Goal: Transaction & Acquisition: Purchase product/service

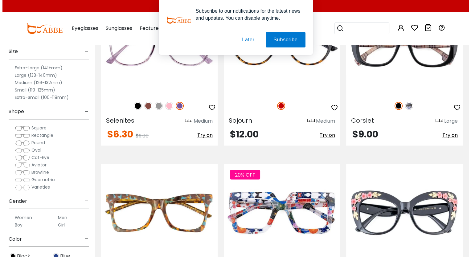
scroll to position [1292, 0]
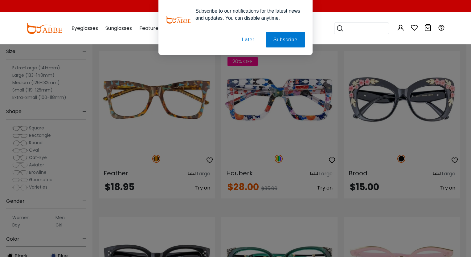
click at [237, 36] on button "Later" at bounding box center [248, 39] width 28 height 15
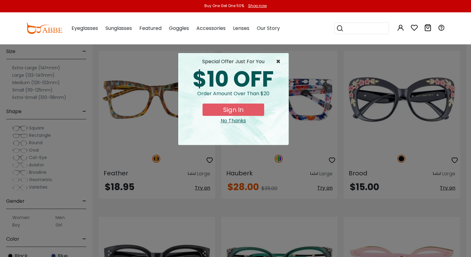
click at [276, 63] on span "×" at bounding box center [280, 61] width 8 height 7
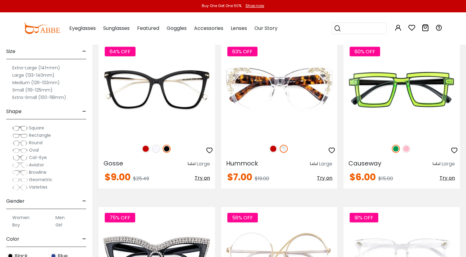
scroll to position [1955, 0]
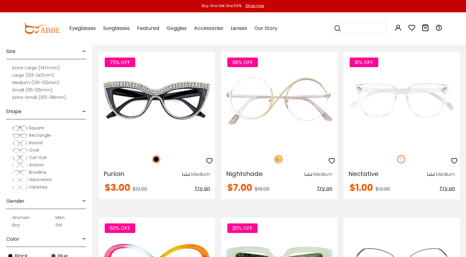
click at [0, 0] on img at bounding box center [0, 0] width 0 height 0
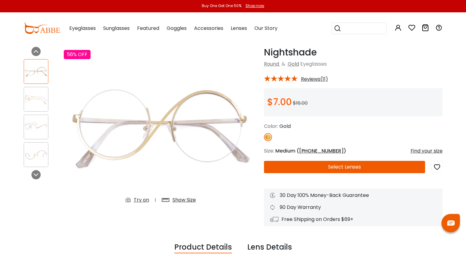
scroll to position [23, 0]
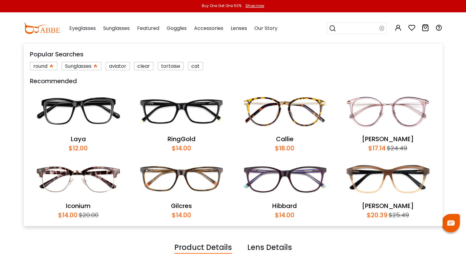
click at [353, 30] on input "search" at bounding box center [357, 28] width 43 height 11
type input "*****"
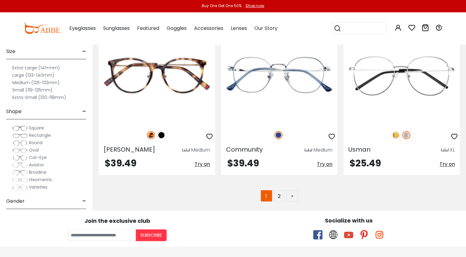
scroll to position [3315, 0]
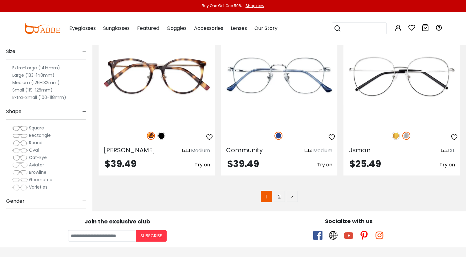
click at [280, 191] on link "2" at bounding box center [279, 196] width 11 height 11
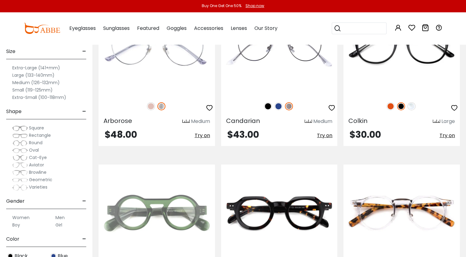
scroll to position [2020, 0]
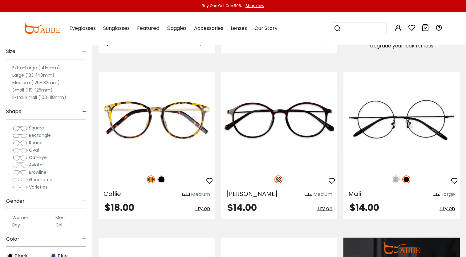
scroll to position [460, 0]
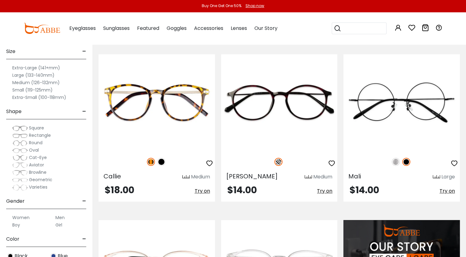
click at [0, 0] on img at bounding box center [0, 0] width 0 height 0
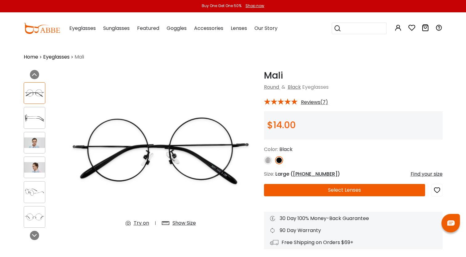
click at [31, 143] on img at bounding box center [34, 142] width 21 height 10
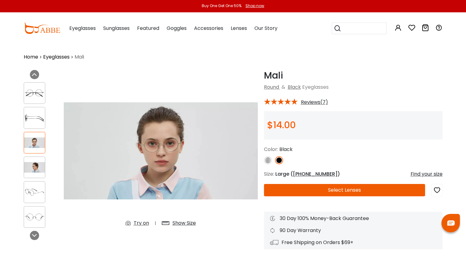
click at [38, 185] on div at bounding box center [35, 192] width 22 height 22
click at [33, 167] on img at bounding box center [34, 167] width 21 height 10
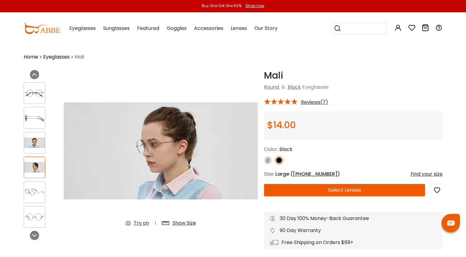
click at [33, 148] on div at bounding box center [35, 143] width 22 height 22
click at [33, 122] on img at bounding box center [34, 118] width 21 height 10
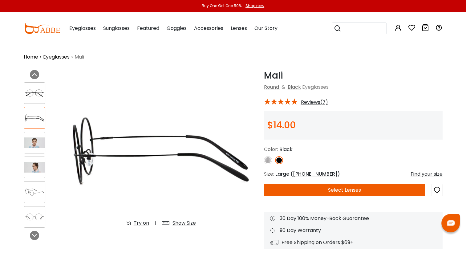
click at [33, 148] on div at bounding box center [35, 143] width 22 height 22
click at [30, 142] on img at bounding box center [34, 142] width 21 height 10
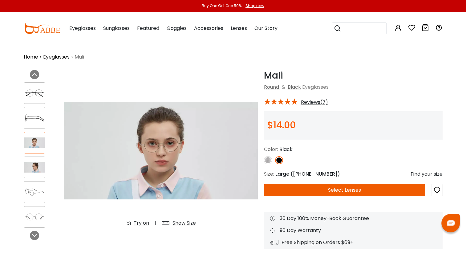
click at [33, 167] on img at bounding box center [34, 167] width 21 height 10
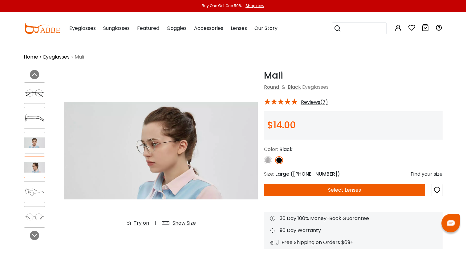
click at [30, 140] on img at bounding box center [34, 142] width 21 height 10
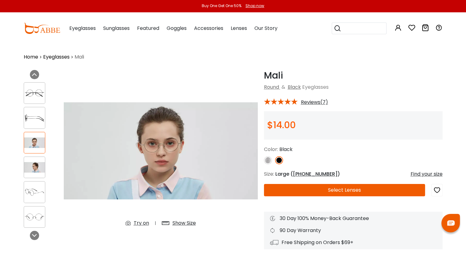
click at [38, 160] on div at bounding box center [35, 167] width 22 height 22
click at [36, 164] on img at bounding box center [34, 167] width 21 height 10
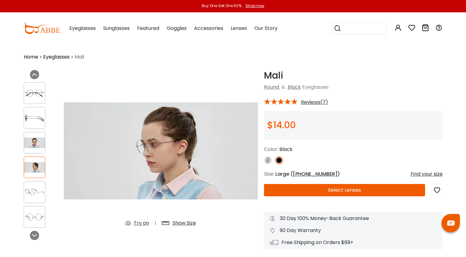
click at [34, 144] on img at bounding box center [34, 142] width 21 height 10
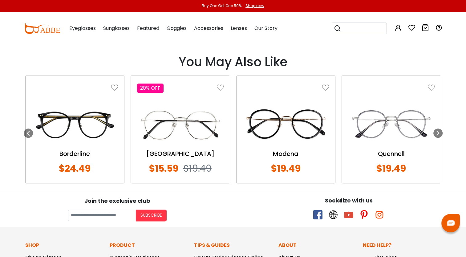
scroll to position [683, 0]
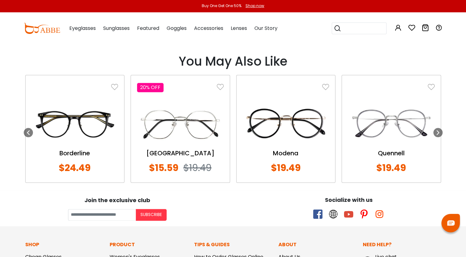
click at [440, 130] on icon at bounding box center [438, 132] width 5 height 5
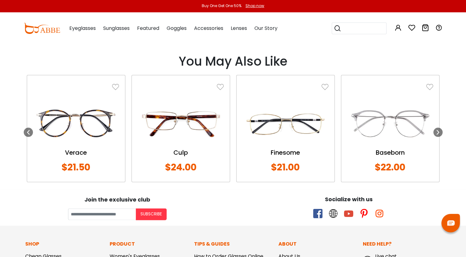
click at [440, 130] on icon at bounding box center [438, 132] width 5 height 5
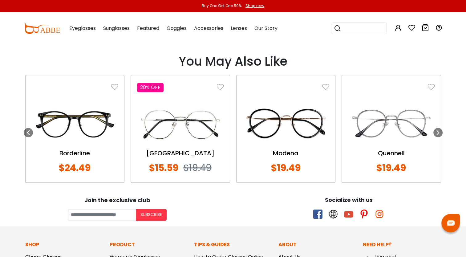
click at [30, 128] on div at bounding box center [28, 132] width 9 height 9
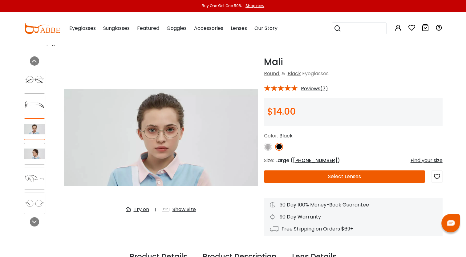
scroll to position [16, 0]
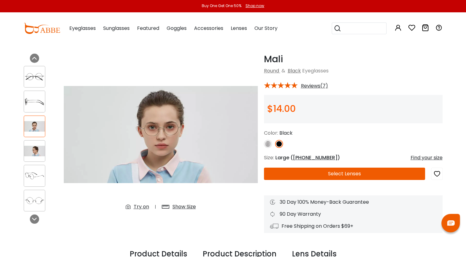
click at [440, 176] on icon "button" at bounding box center [436, 173] width 7 height 11
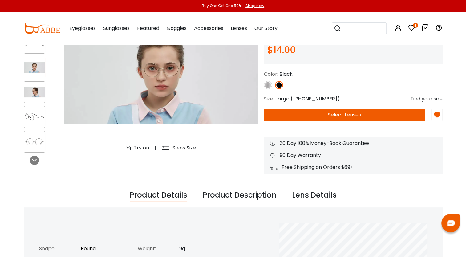
scroll to position [0, 0]
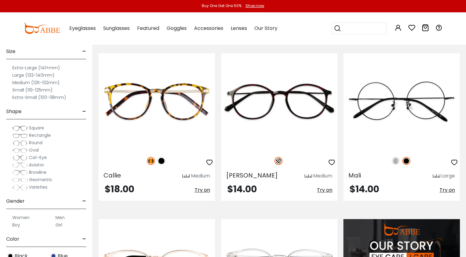
scroll to position [460, 0]
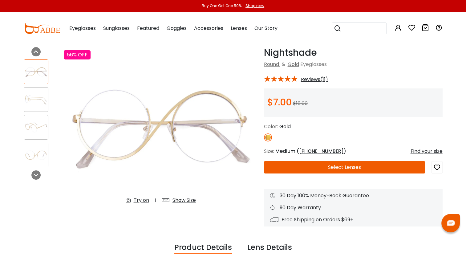
click at [37, 155] on img at bounding box center [36, 155] width 24 height 12
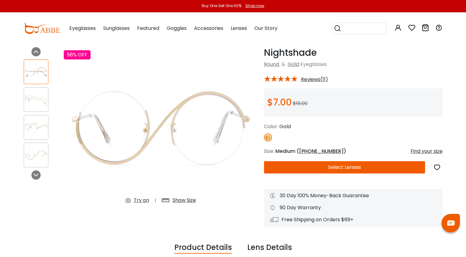
click at [42, 114] on div at bounding box center [41, 113] width 34 height 114
click at [40, 91] on div at bounding box center [36, 99] width 25 height 25
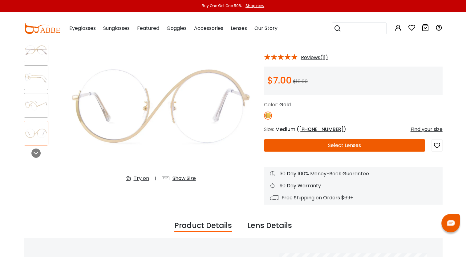
scroll to position [45, 0]
click at [142, 178] on div "Try on" at bounding box center [141, 177] width 15 height 7
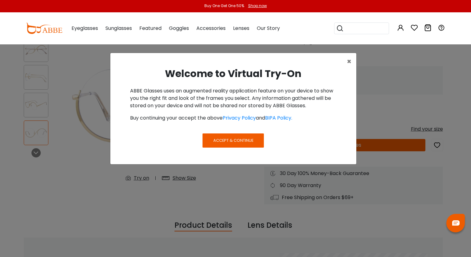
click at [226, 137] on button "Accept & Continue" at bounding box center [232, 140] width 61 height 14
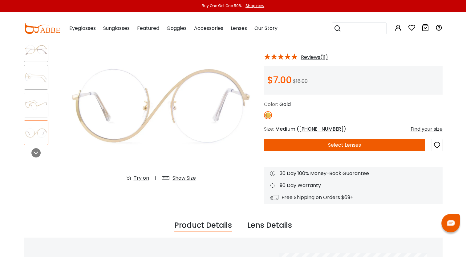
click at [139, 177] on div "Try on" at bounding box center [141, 177] width 15 height 7
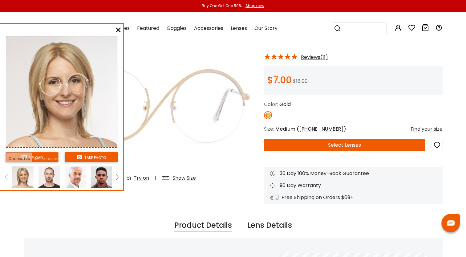
click at [49, 177] on img at bounding box center [48, 176] width 21 height 21
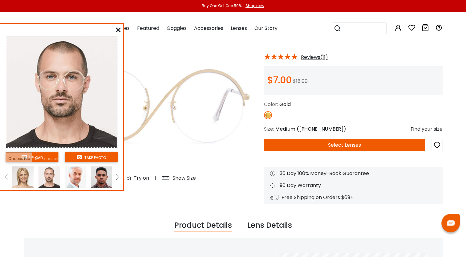
click at [66, 177] on img at bounding box center [75, 176] width 21 height 21
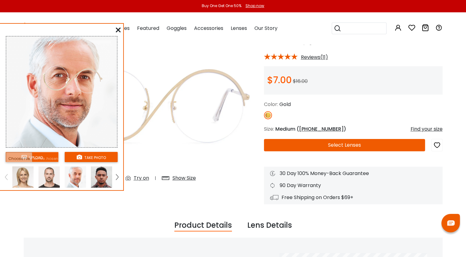
click at [85, 176] on img at bounding box center [75, 176] width 21 height 21
click at [89, 157] on button "take photo" at bounding box center [91, 157] width 53 height 10
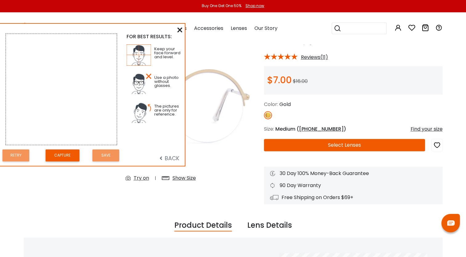
click at [180, 32] on icon at bounding box center [179, 29] width 5 height 5
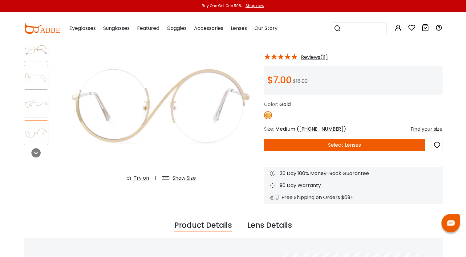
click at [145, 175] on div "Try on" at bounding box center [141, 177] width 15 height 7
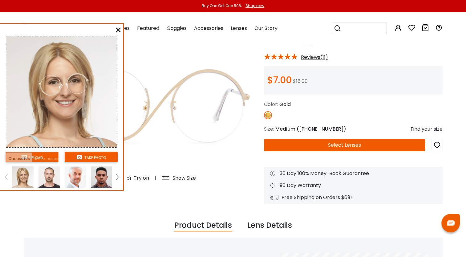
click at [116, 31] on icon at bounding box center [118, 29] width 5 height 5
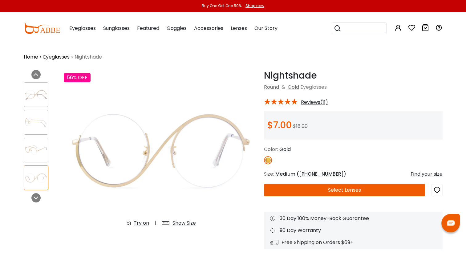
scroll to position [0, 0]
click at [301, 191] on button "Select Lenses" at bounding box center [344, 190] width 161 height 12
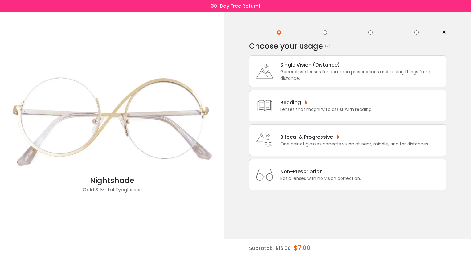
click at [301, 65] on div "Single Vision (Distance)" at bounding box center [361, 65] width 163 height 8
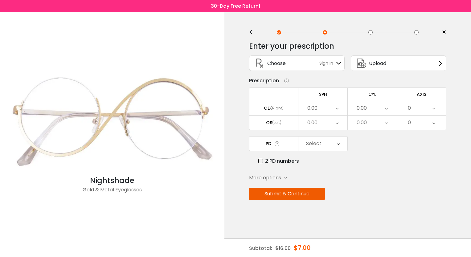
click at [391, 64] on div "Upload" at bounding box center [398, 62] width 95 height 15
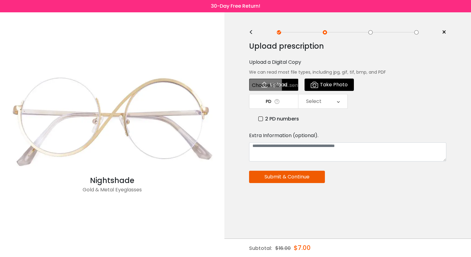
click at [250, 31] on div "<" at bounding box center [253, 32] width 9 height 5
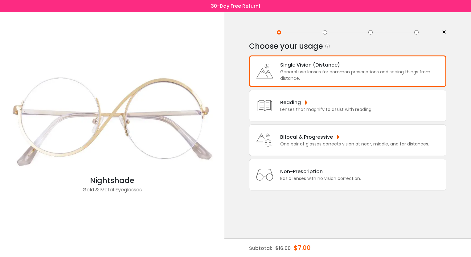
click at [330, 75] on div "General use lenses for common prescriptions and seeing things from distance." at bounding box center [361, 75] width 163 height 13
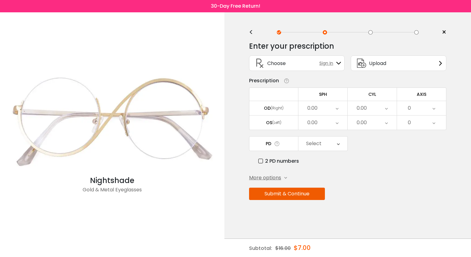
click at [291, 193] on button "Submit & Continue" at bounding box center [287, 194] width 76 height 12
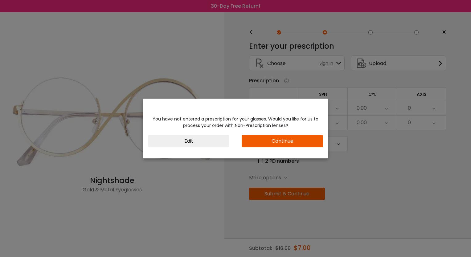
click at [270, 148] on div "You have not entered a prescription for your glasses. Would you like for us to …" at bounding box center [235, 131] width 185 height 41
click at [269, 144] on button "Continue" at bounding box center [281, 141] width 81 height 12
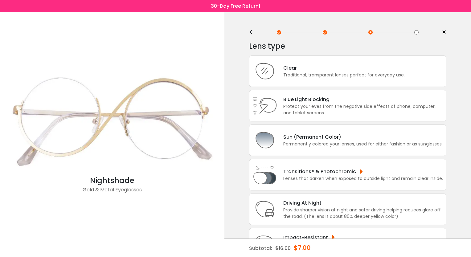
scroll to position [27, 0]
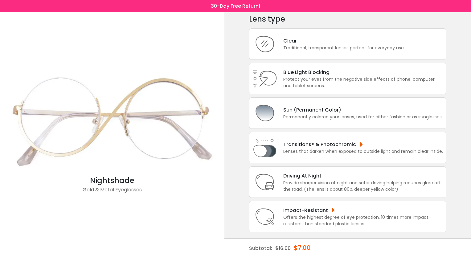
click at [310, 51] on div "Traditional, transparent lenses perfect for everyday use." at bounding box center [343, 48] width 121 height 6
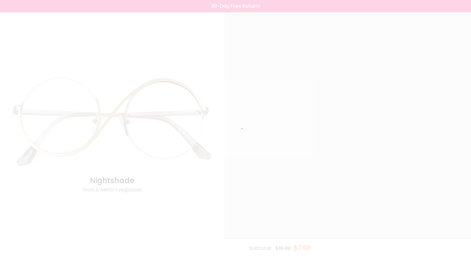
scroll to position [0, 0]
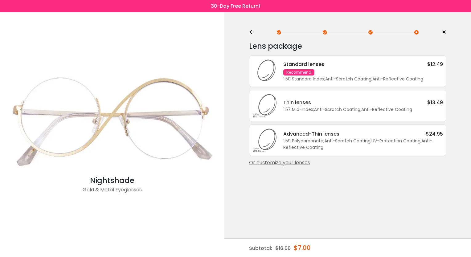
click at [309, 67] on div "Standard lenses" at bounding box center [303, 64] width 41 height 8
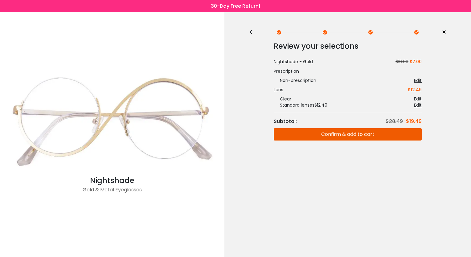
click at [442, 33] on span "×" at bounding box center [443, 32] width 5 height 9
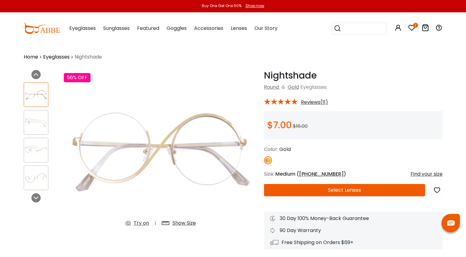
click at [38, 116] on img at bounding box center [36, 122] width 24 height 12
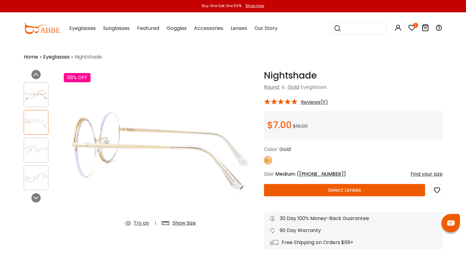
click at [41, 92] on img at bounding box center [36, 95] width 24 height 12
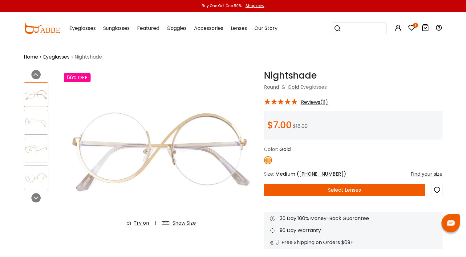
click at [30, 172] on img at bounding box center [36, 178] width 24 height 12
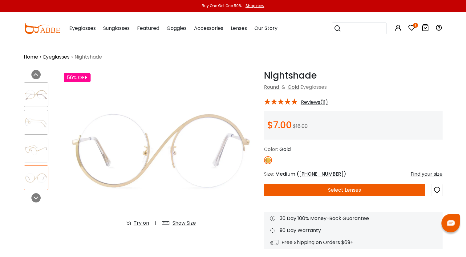
click at [38, 154] on img at bounding box center [36, 150] width 24 height 12
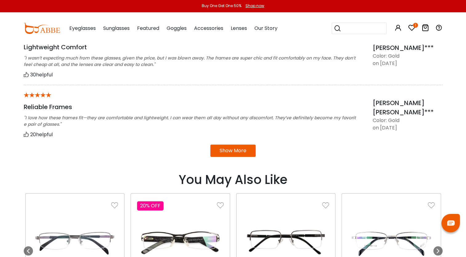
scroll to position [554, 0]
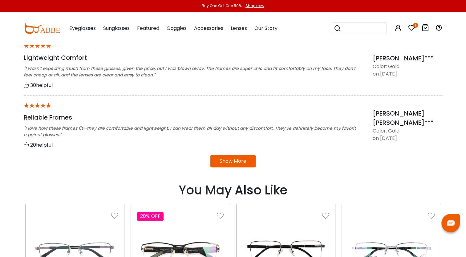
click at [225, 160] on button "Show More" at bounding box center [232, 161] width 45 height 12
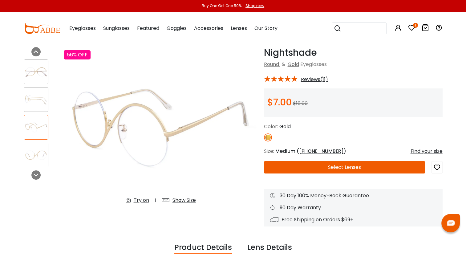
scroll to position [0, 0]
